Goal: Find specific page/section: Find specific page/section

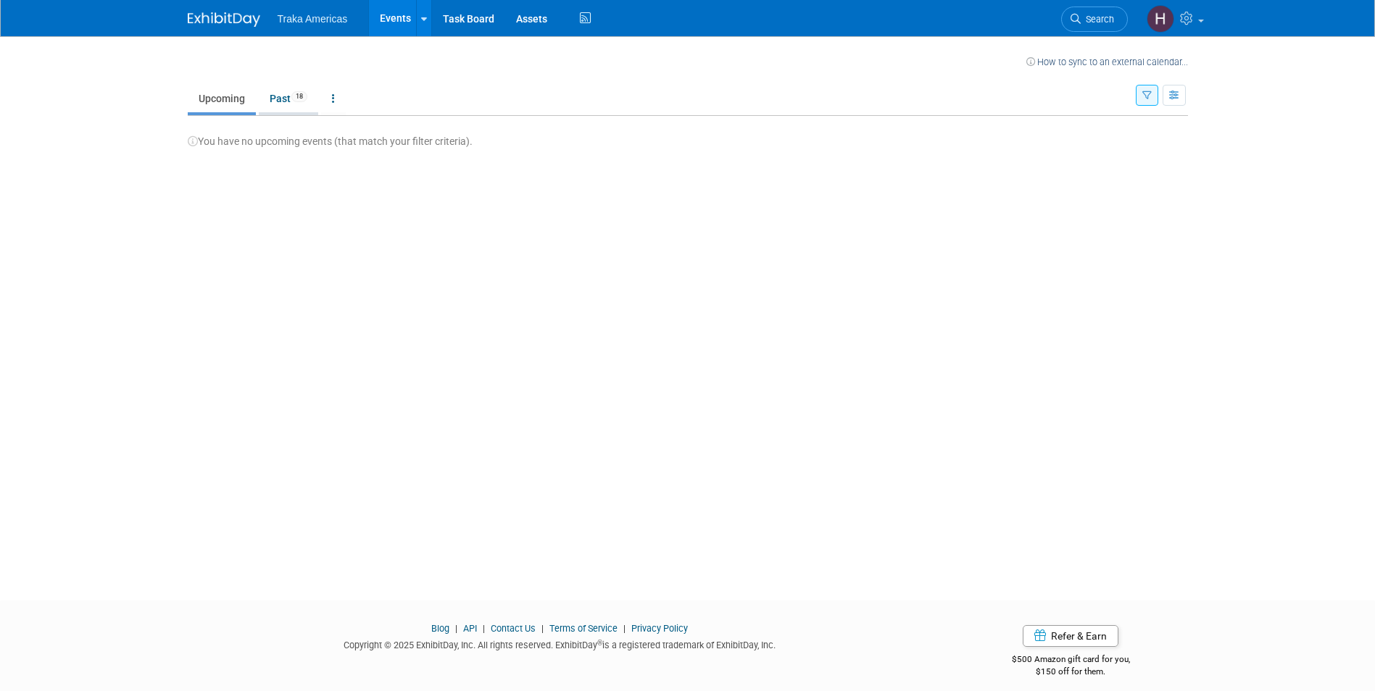
click at [285, 99] on link "Past 18" at bounding box center [288, 99] width 59 height 28
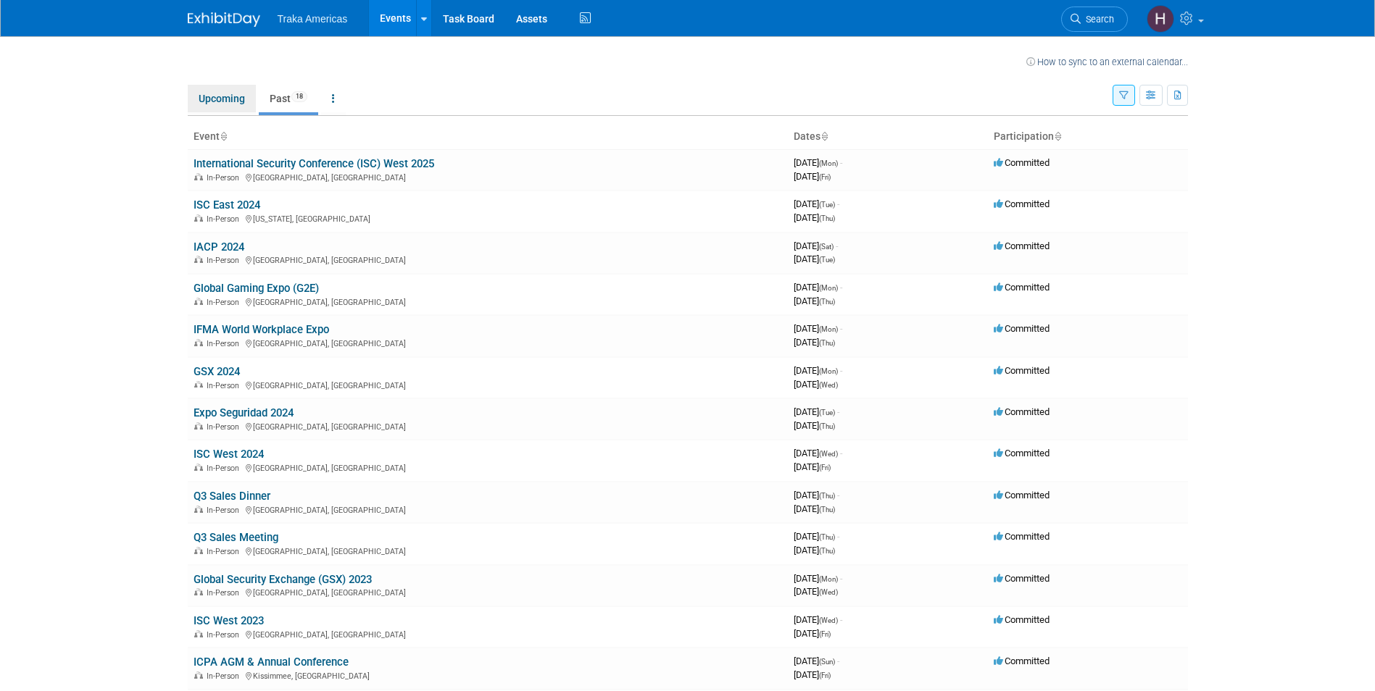
click at [214, 99] on link "Upcoming" at bounding box center [222, 99] width 68 height 28
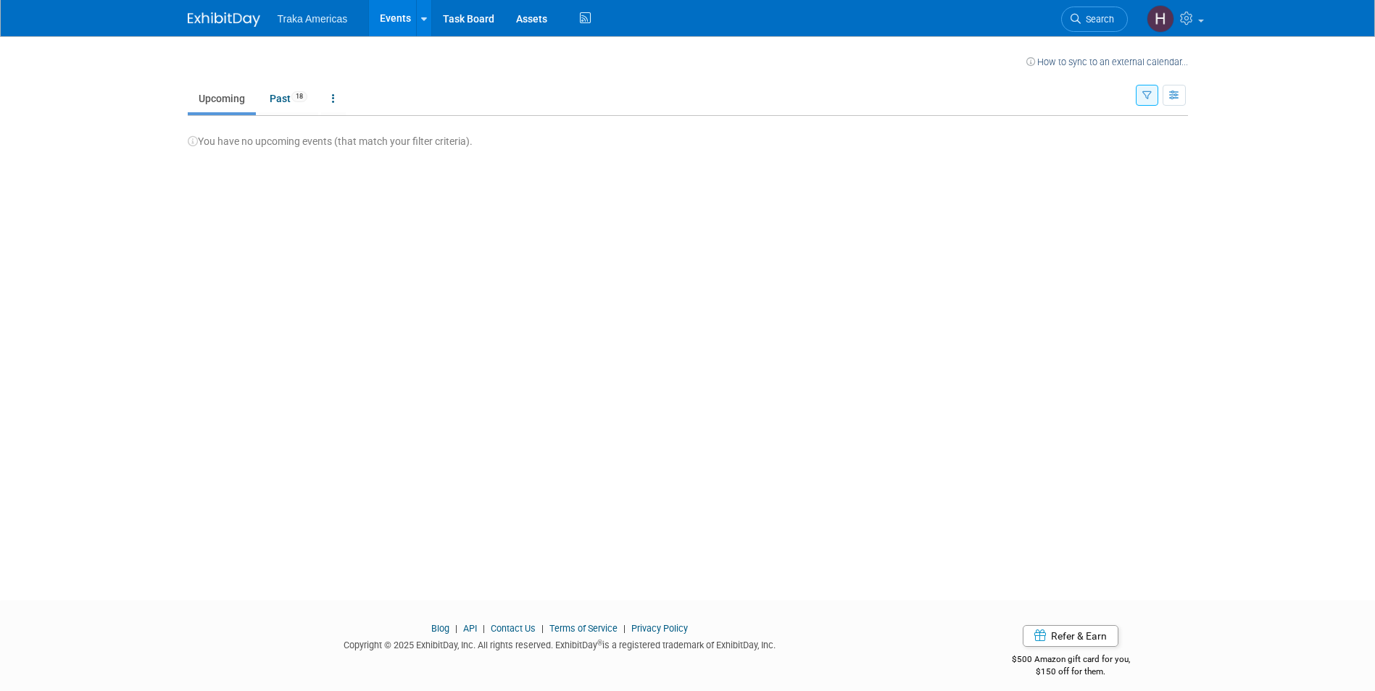
click at [1152, 96] on button "button" at bounding box center [1147, 95] width 22 height 21
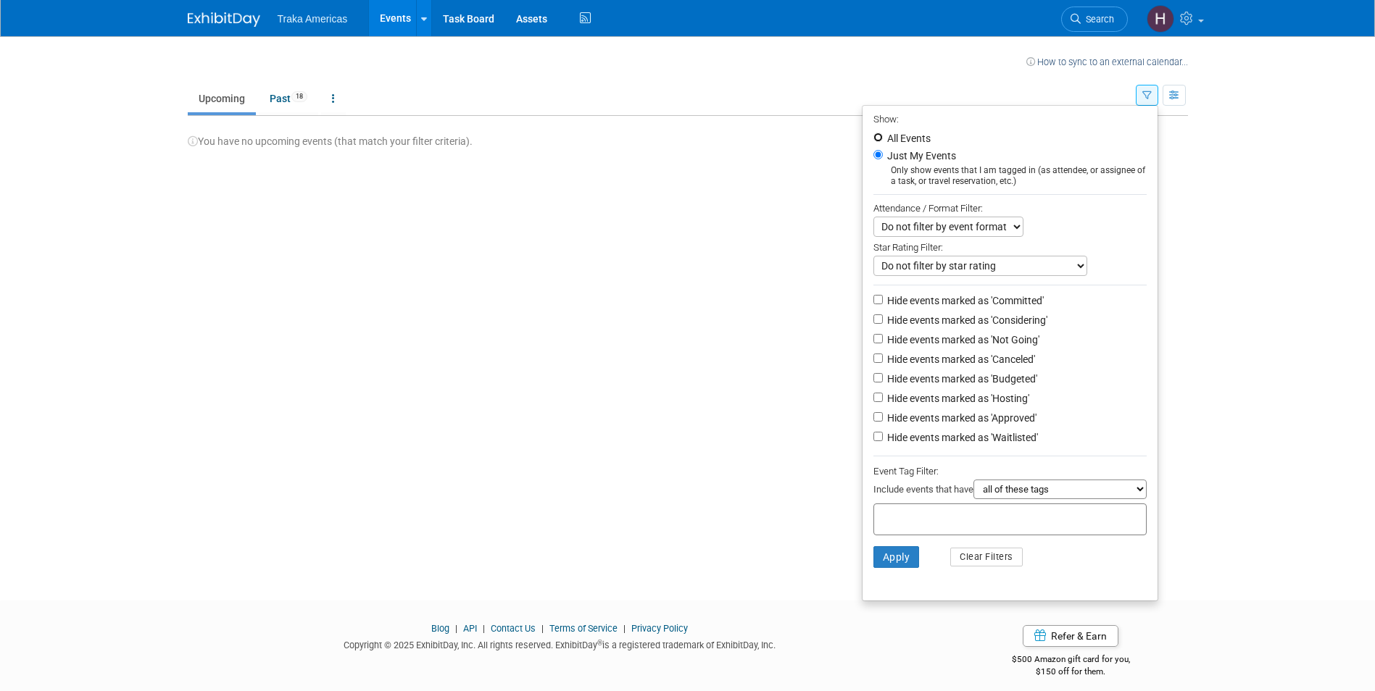
click at [875, 136] on input "All Events" at bounding box center [877, 137] width 9 height 9
radio input "true"
click at [879, 560] on button "Apply" at bounding box center [896, 558] width 46 height 22
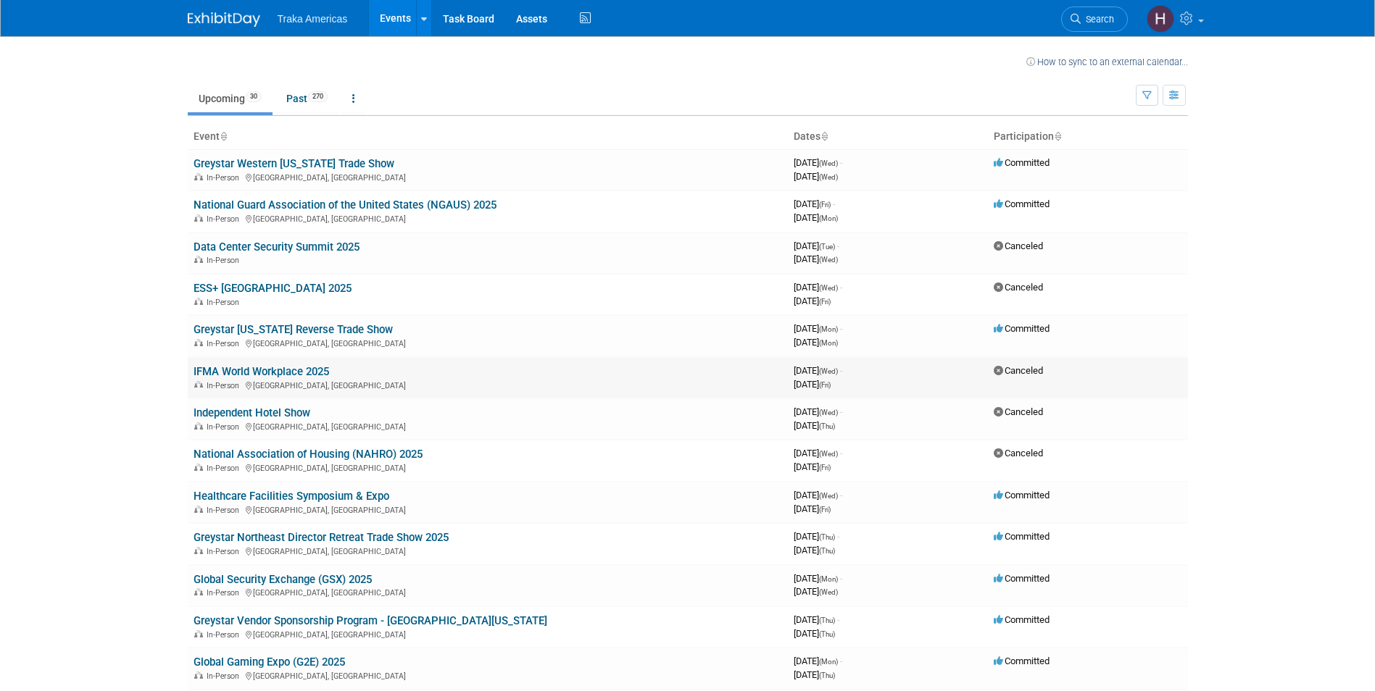
scroll to position [145, 0]
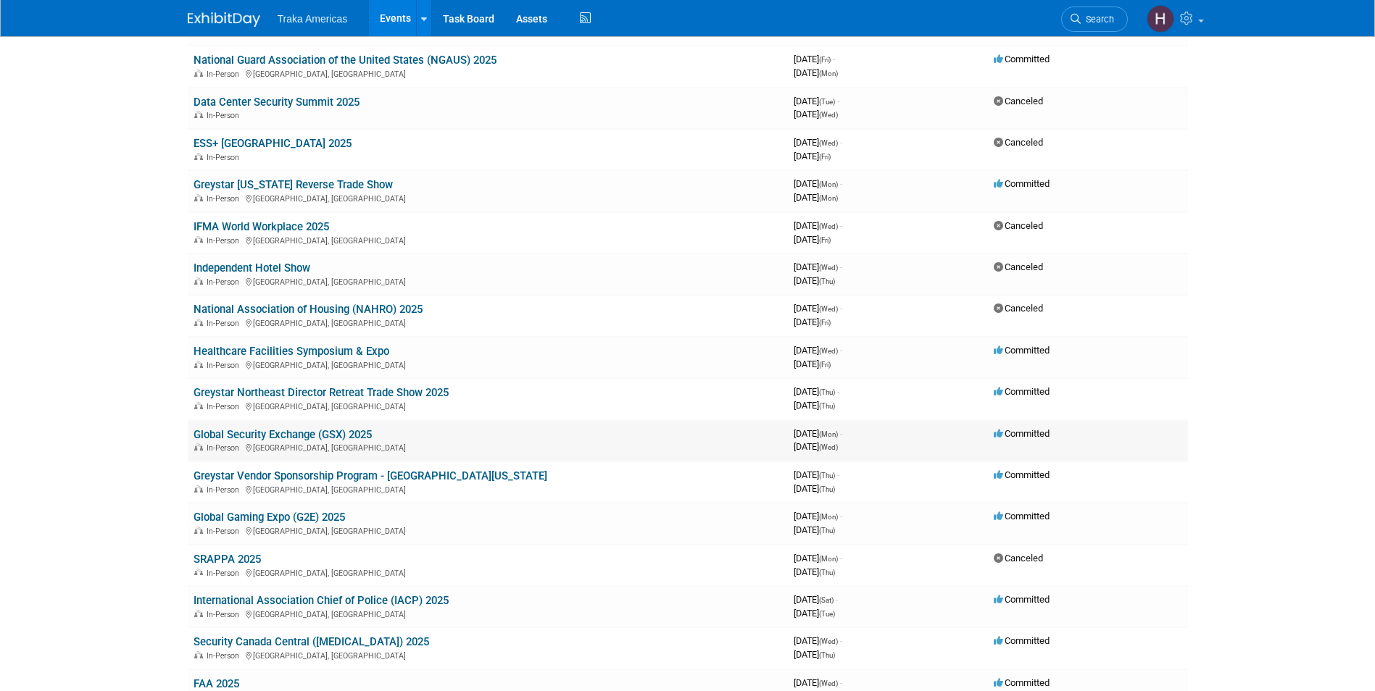
click at [325, 433] on link "Global Security Exchange (GSX) 2025" at bounding box center [283, 434] width 178 height 13
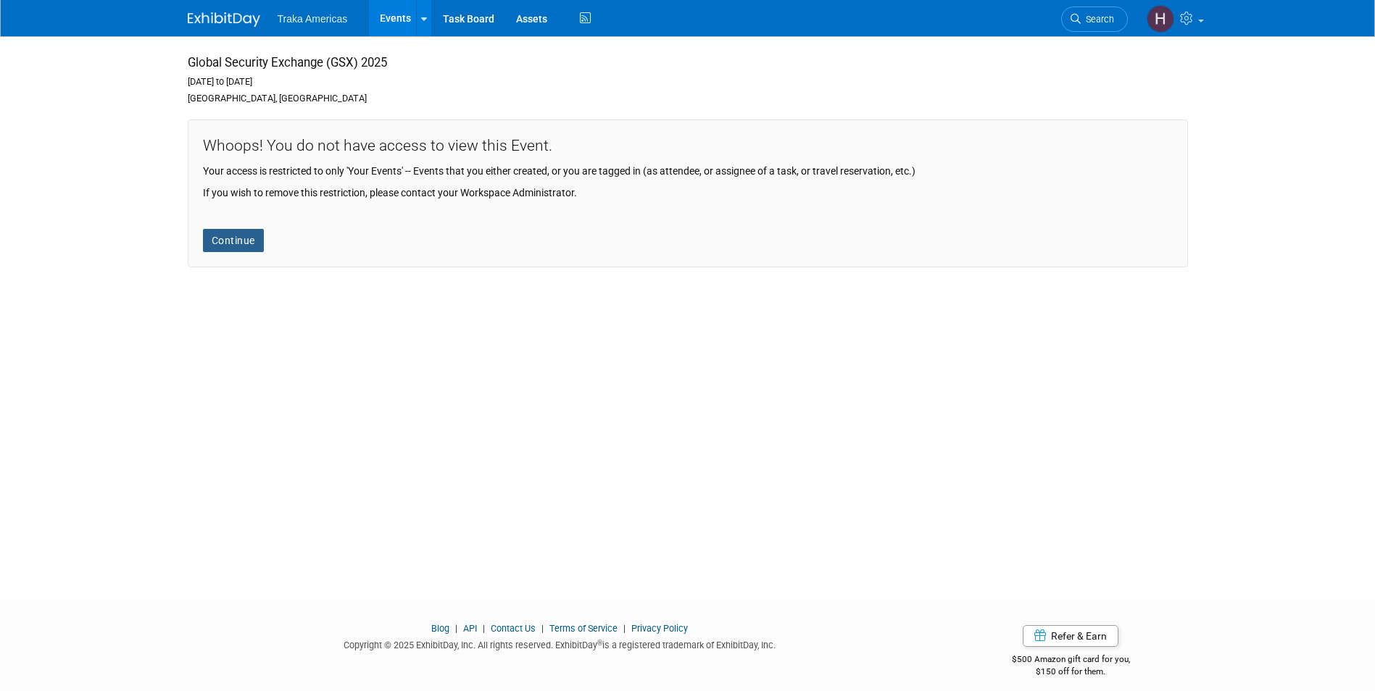
click at [249, 246] on link "Continue" at bounding box center [233, 240] width 61 height 23
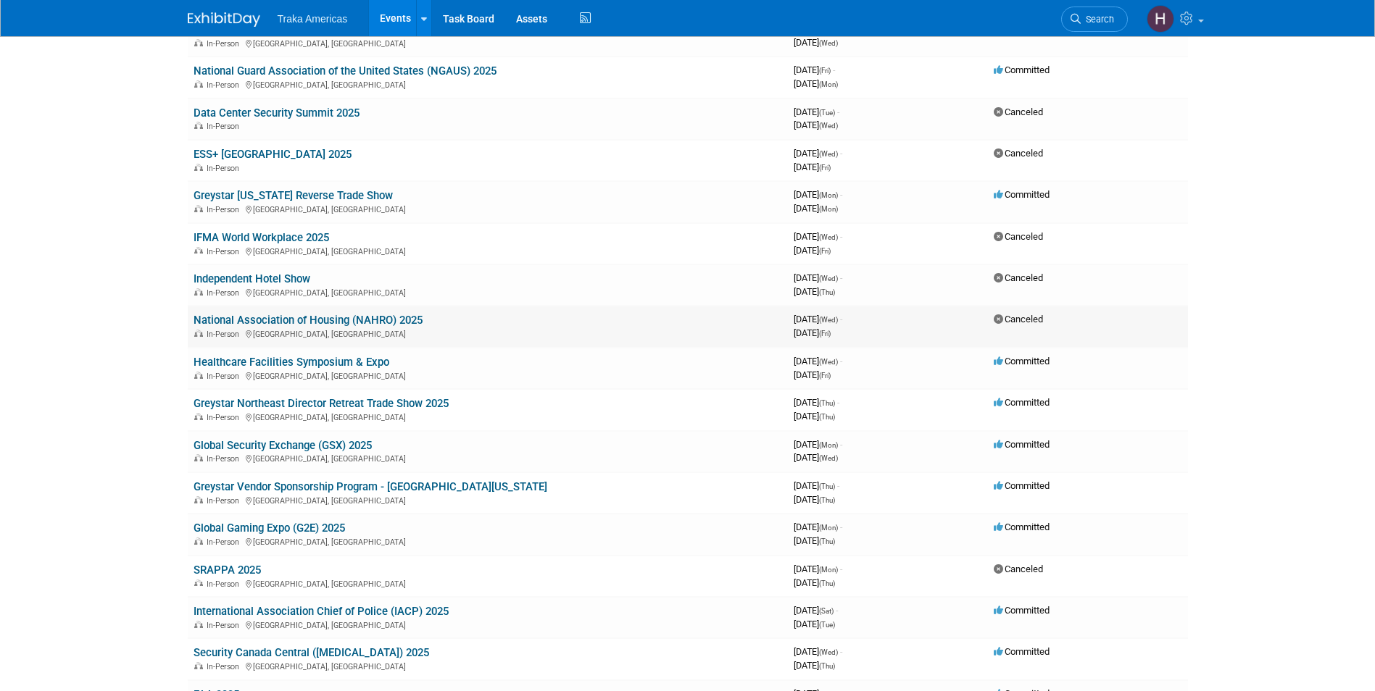
scroll to position [145, 0]
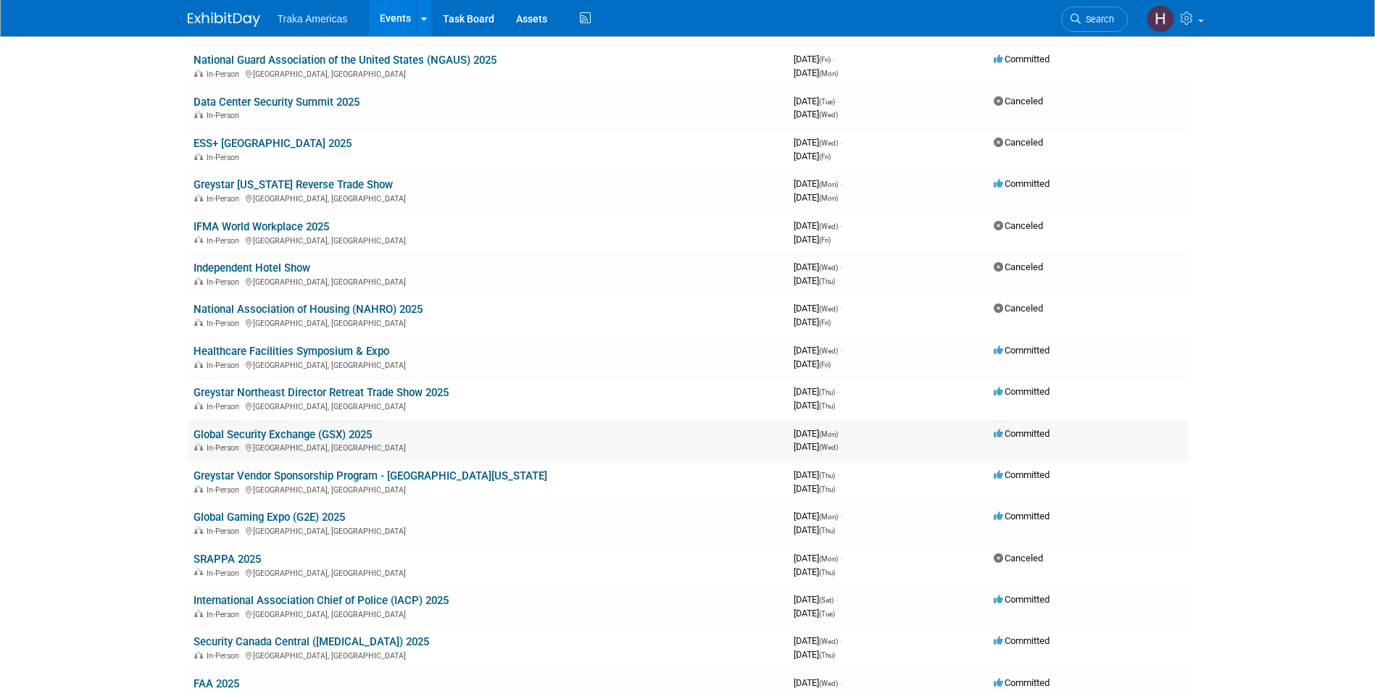
click at [336, 430] on link "Global Security Exchange (GSX) 2025" at bounding box center [283, 434] width 178 height 13
